Goal: Information Seeking & Learning: Understand process/instructions

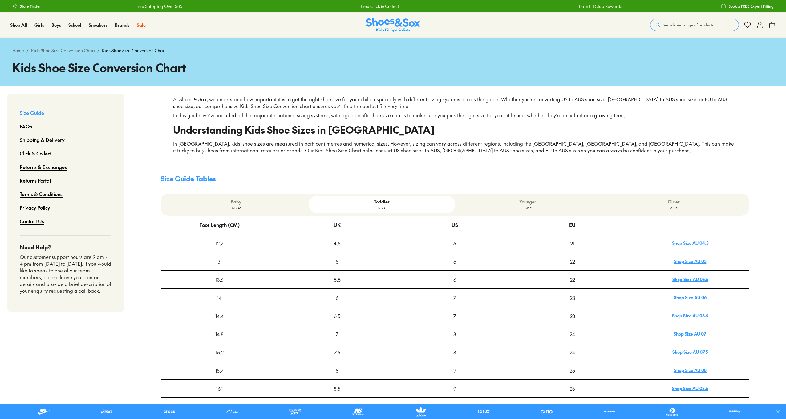
click at [702, 240] on link "Shop Size AU 04.5" at bounding box center [690, 243] width 36 height 6
